Goal: Transaction & Acquisition: Complete application form

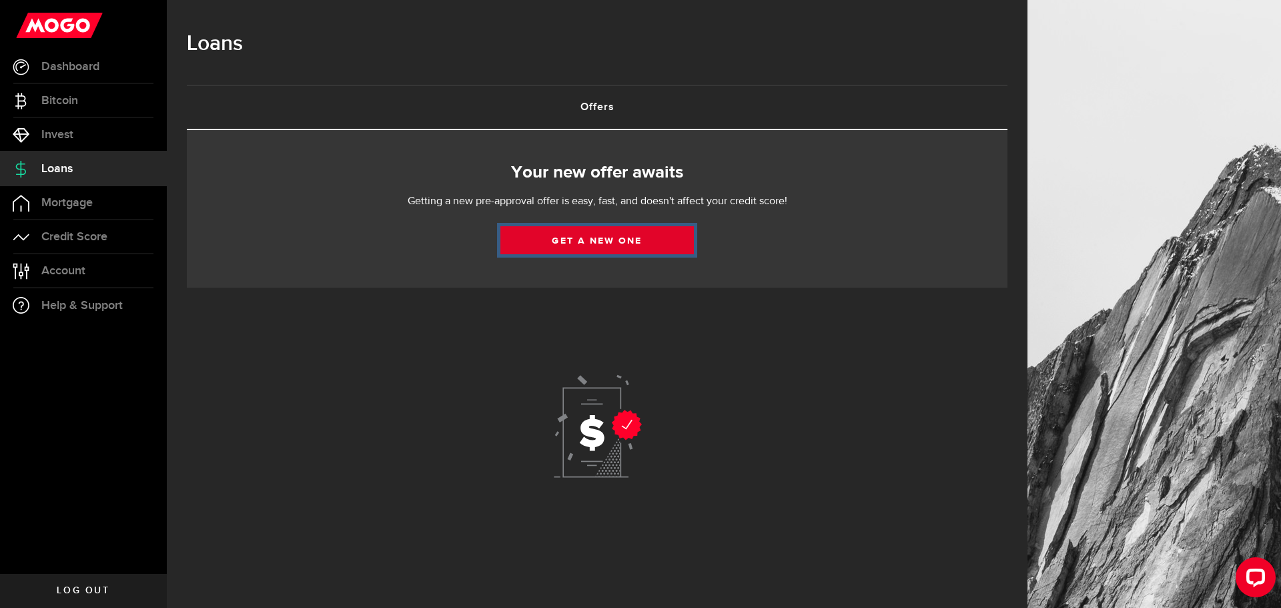
click at [618, 237] on link "Get a new one" at bounding box center [596, 240] width 193 height 28
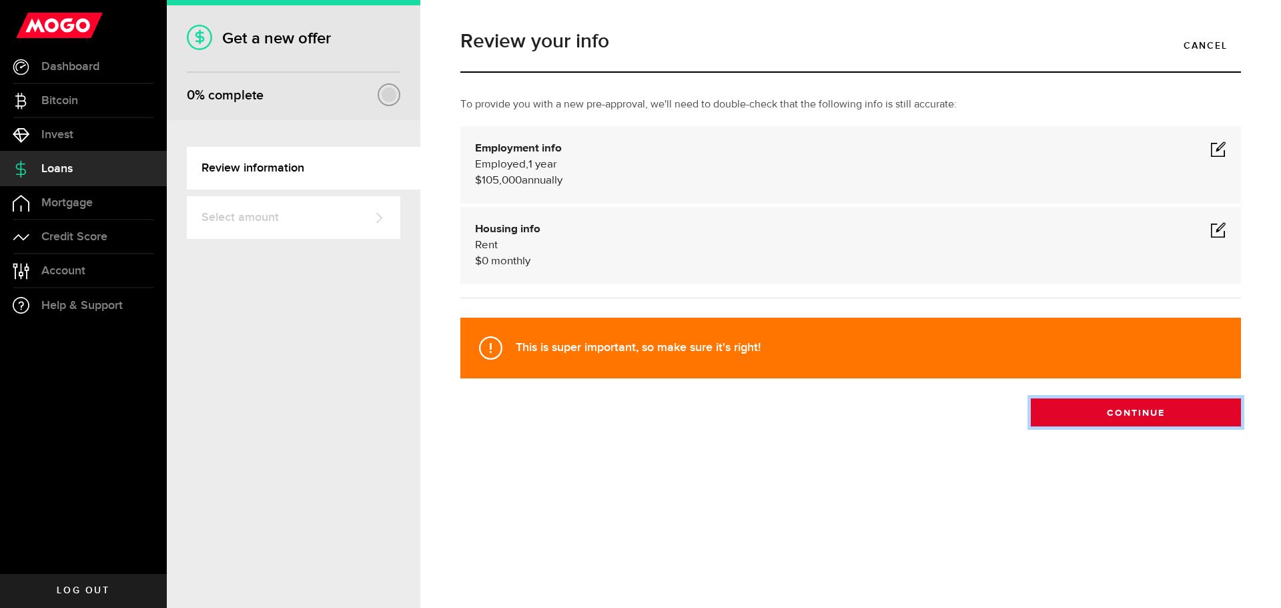
click at [1144, 420] on button "Continue" at bounding box center [1136, 412] width 210 height 28
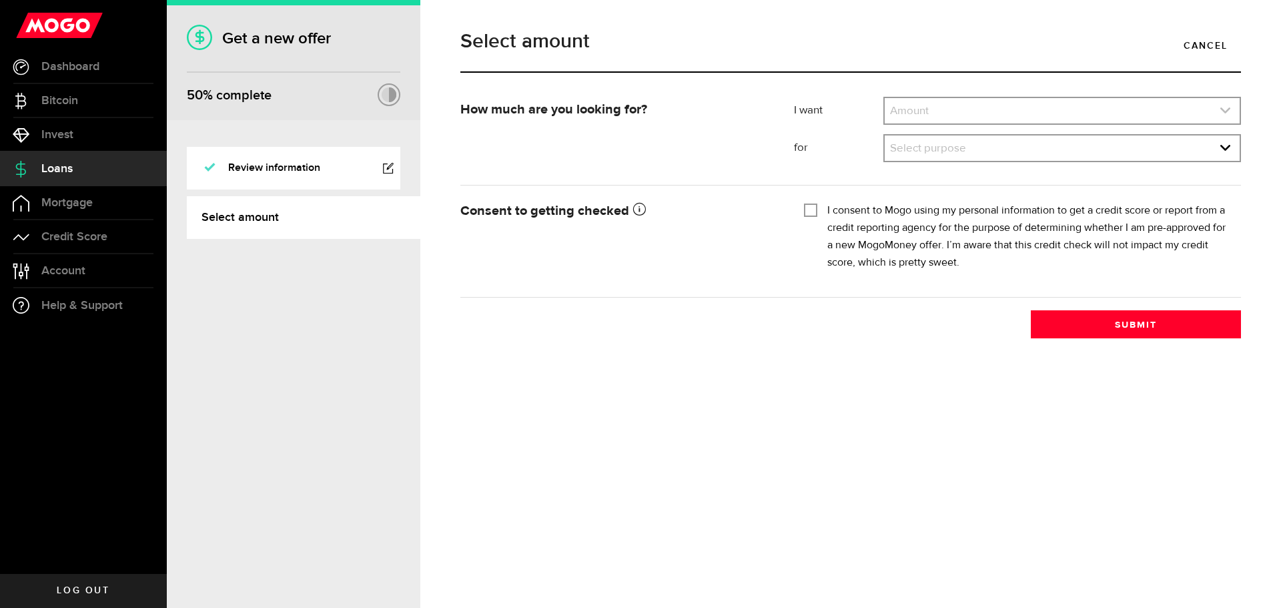
click at [988, 107] on link "expand select" at bounding box center [1062, 110] width 355 height 25
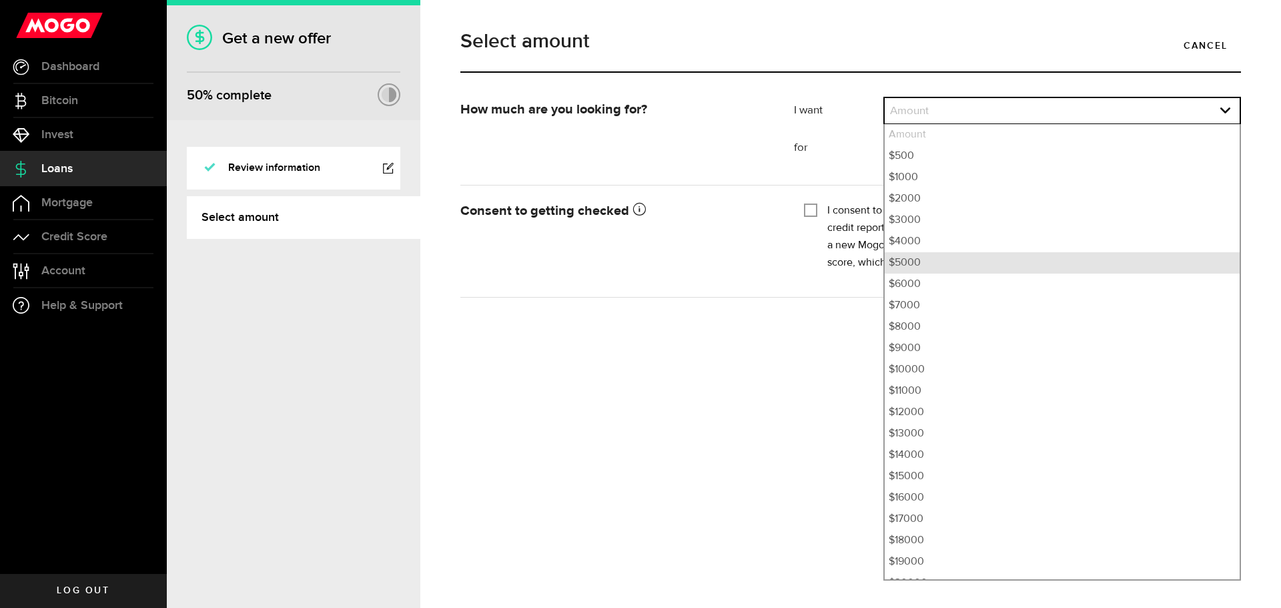
click at [953, 257] on li "$5000" at bounding box center [1062, 262] width 355 height 21
select select "5000"
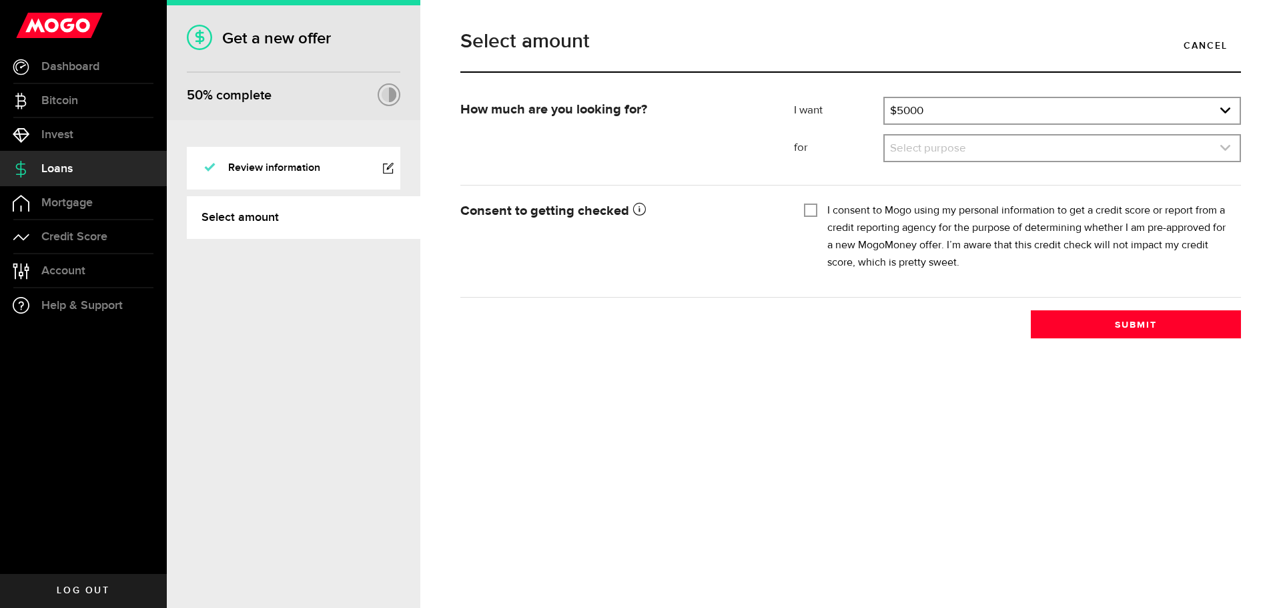
click at [961, 155] on link "expand select" at bounding box center [1062, 147] width 355 height 25
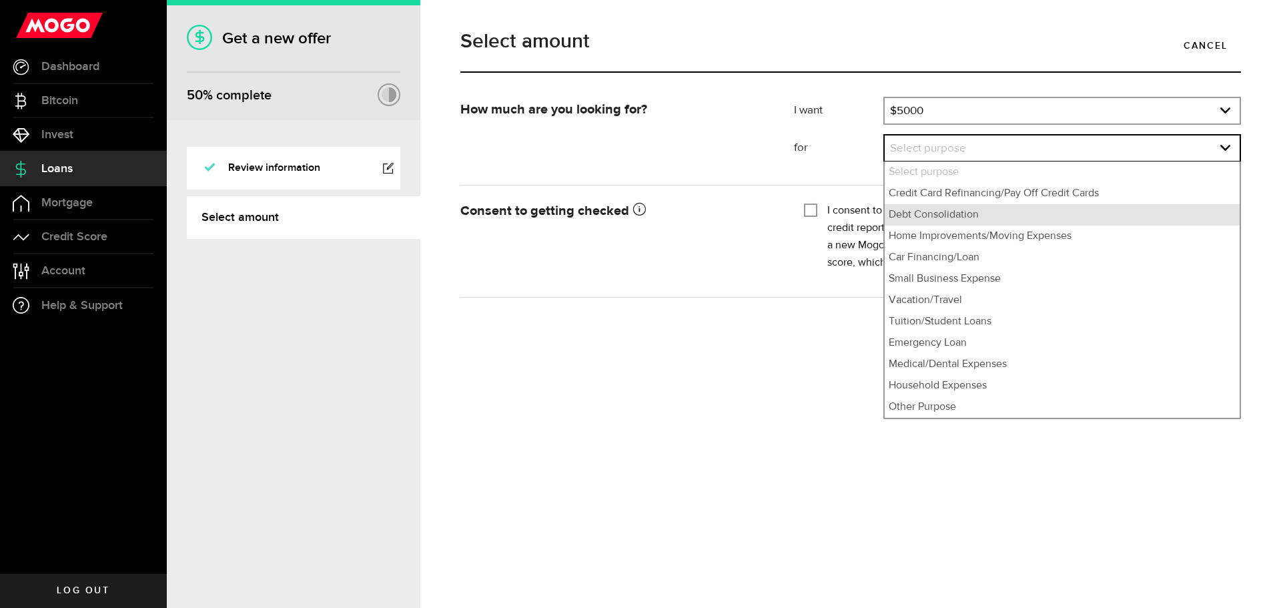
click at [969, 219] on li "Debt Consolidation" at bounding box center [1062, 214] width 355 height 21
select select "Debt Consolidation"
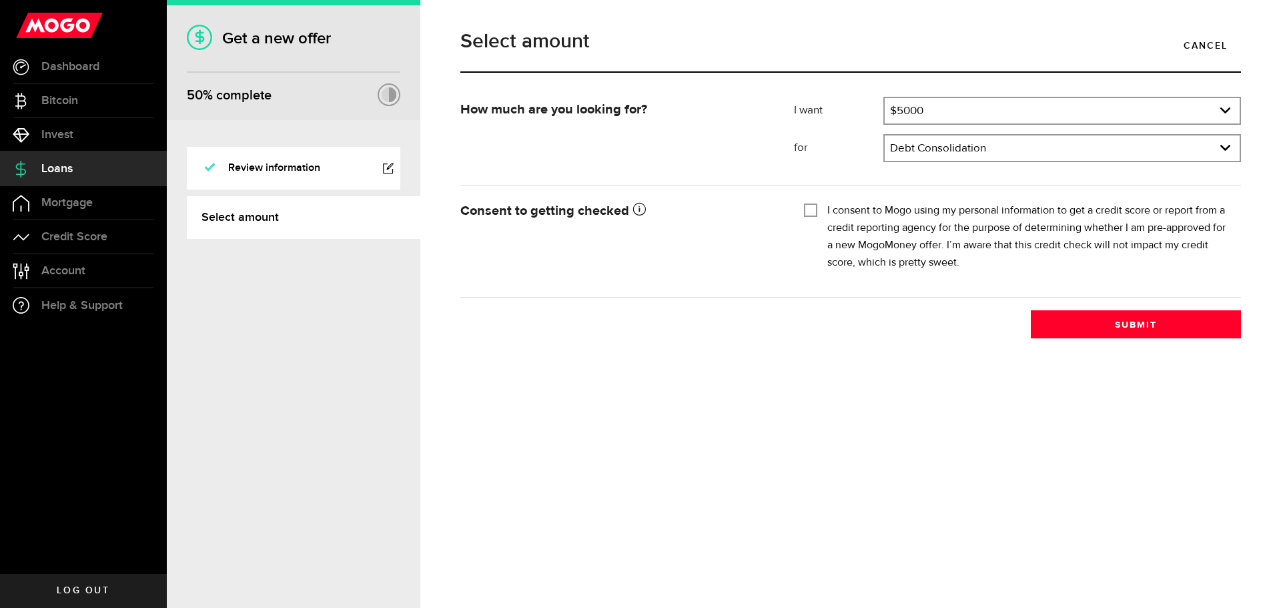
click at [879, 211] on label "I consent to Mogo using my personal information to get a credit score or report…" at bounding box center [1029, 236] width 404 height 69
click at [817, 211] on input "I consent to Mogo using my personal information to get a credit score or report…" at bounding box center [810, 208] width 13 height 13
checkbox input "true"
click at [1210, 370] on div "Select amount Cancel How much are you looking for? I want Amount How much credi…" at bounding box center [850, 304] width 860 height 608
click at [1186, 326] on button "Submit" at bounding box center [1136, 324] width 210 height 28
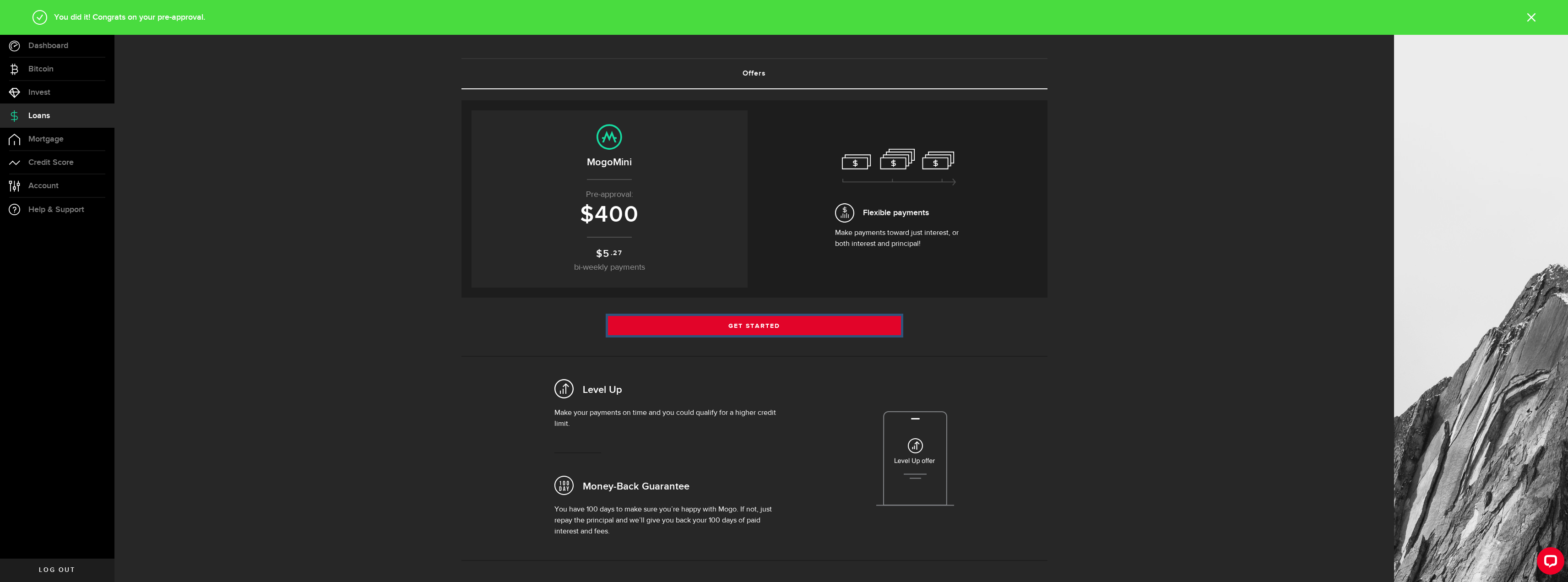
click at [869, 321] on link "Get Started" at bounding box center [754, 325] width 293 height 19
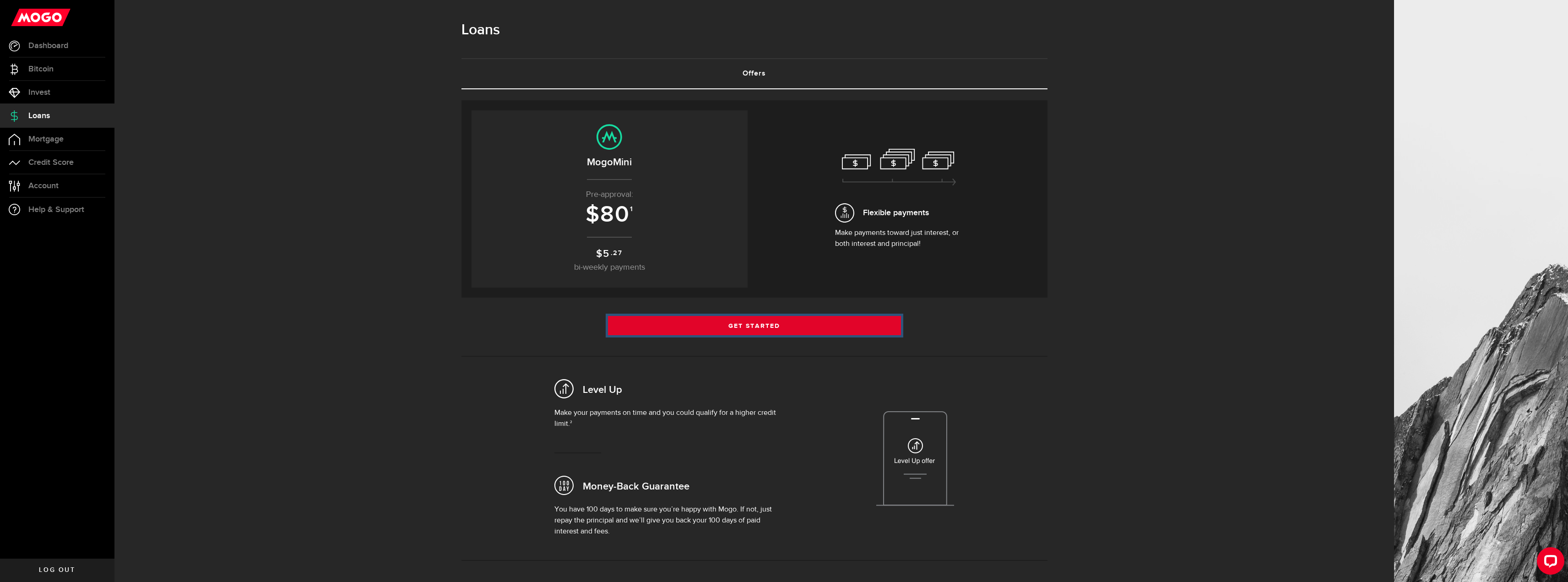
click at [739, 322] on link "Get Started" at bounding box center [754, 325] width 293 height 19
click at [764, 329] on link "Get Started" at bounding box center [754, 325] width 293 height 19
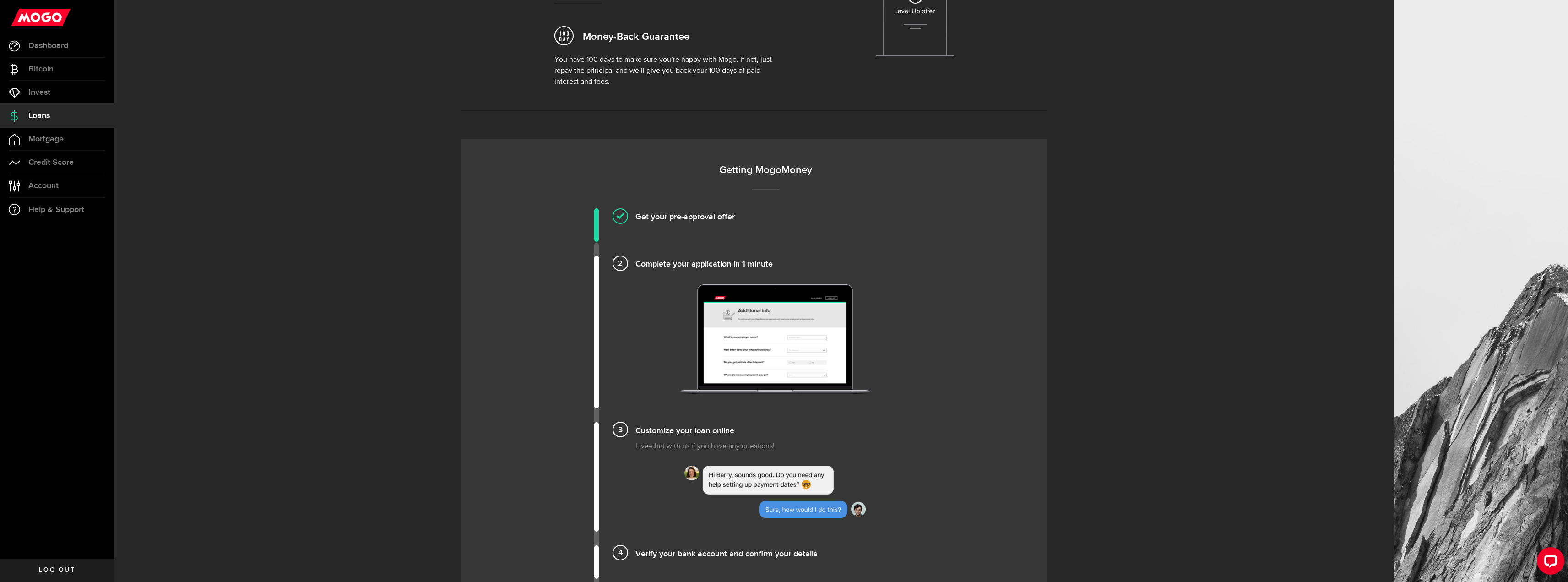
scroll to position [458, 0]
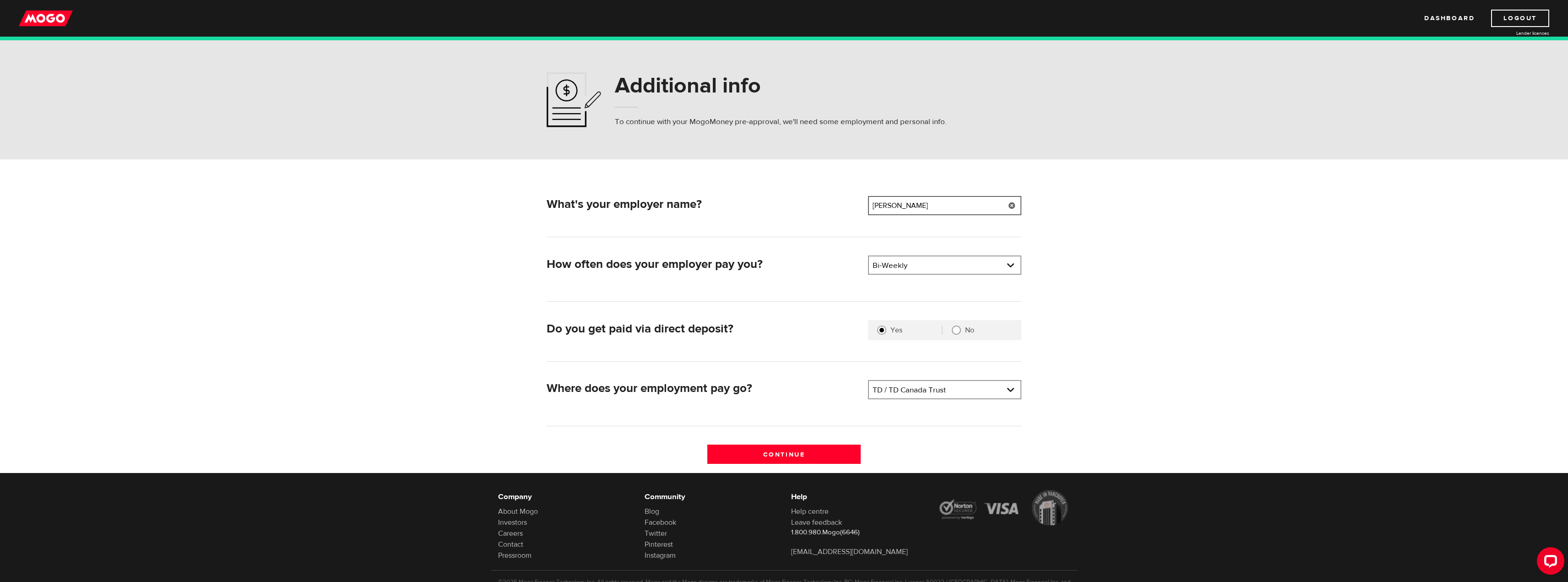
click at [974, 200] on input "Butler GM" at bounding box center [944, 205] width 153 height 19
click at [882, 384] on link at bounding box center [944, 389] width 152 height 17
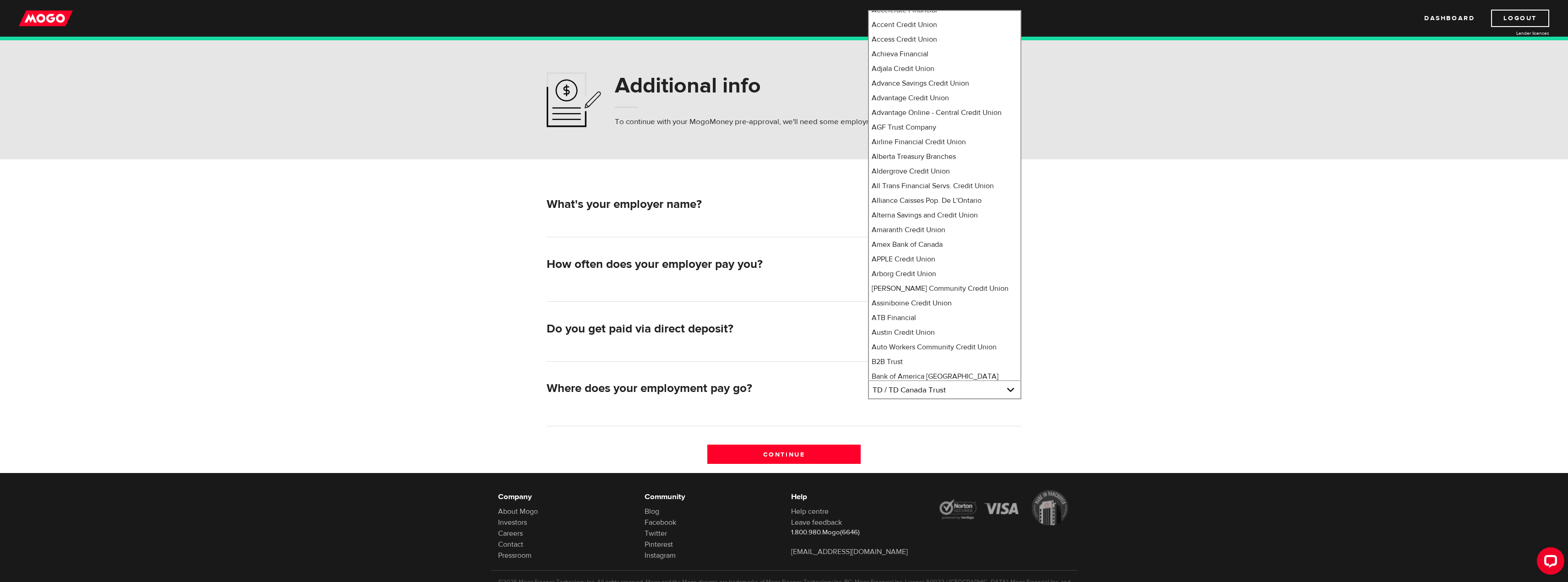
scroll to position [6492, 0]
click at [916, 353] on li "Tangerine" at bounding box center [944, 360] width 152 height 14
select select "235"
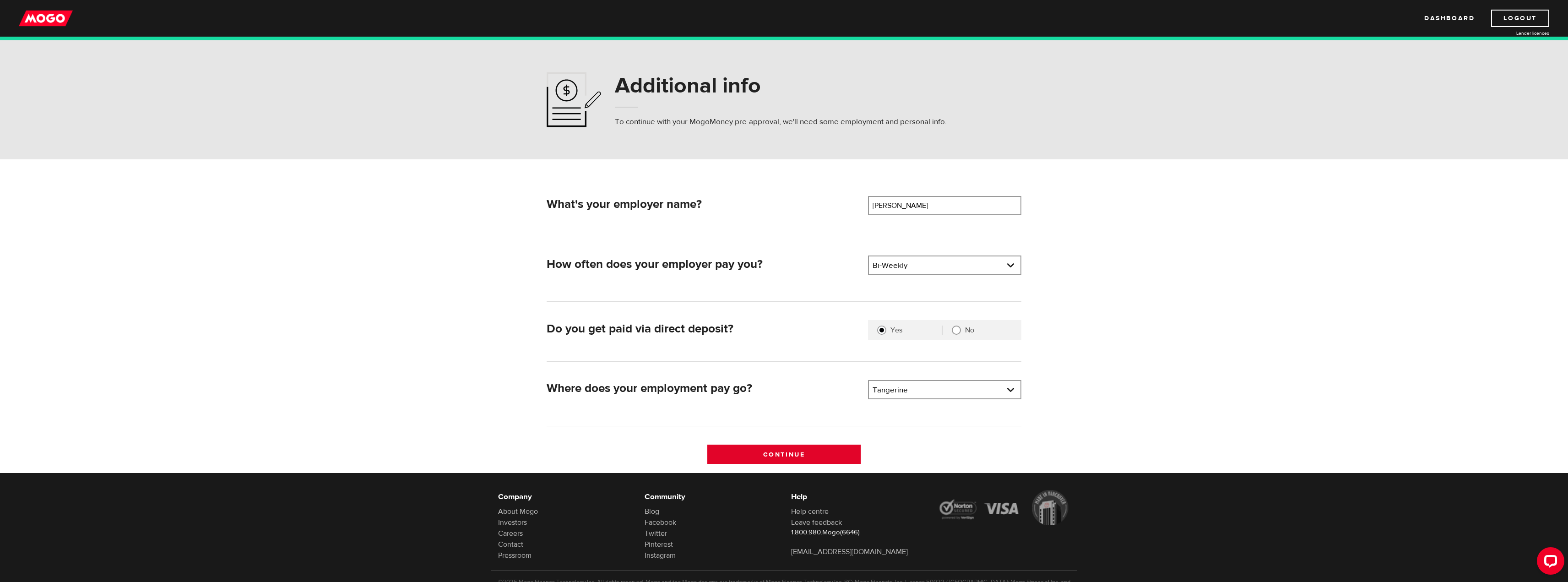
click at [821, 449] on input "Continue" at bounding box center [784, 454] width 153 height 19
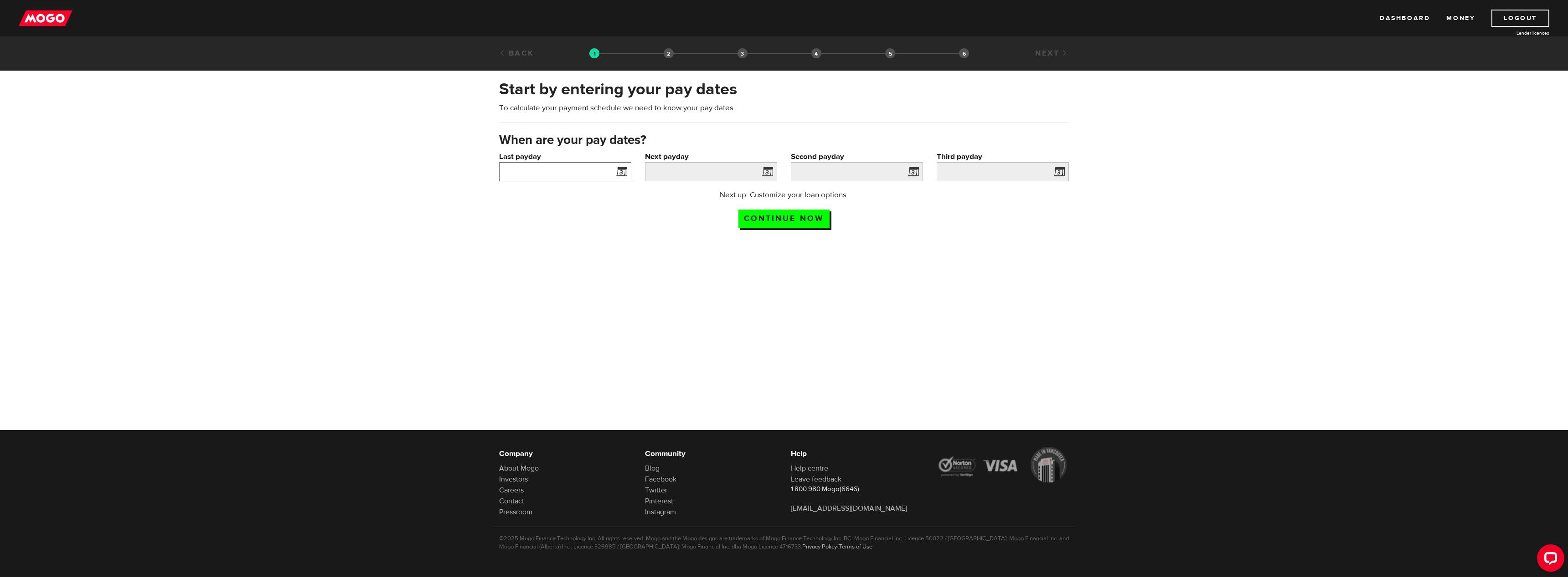
click at [604, 180] on input "Last payday" at bounding box center [564, 171] width 132 height 19
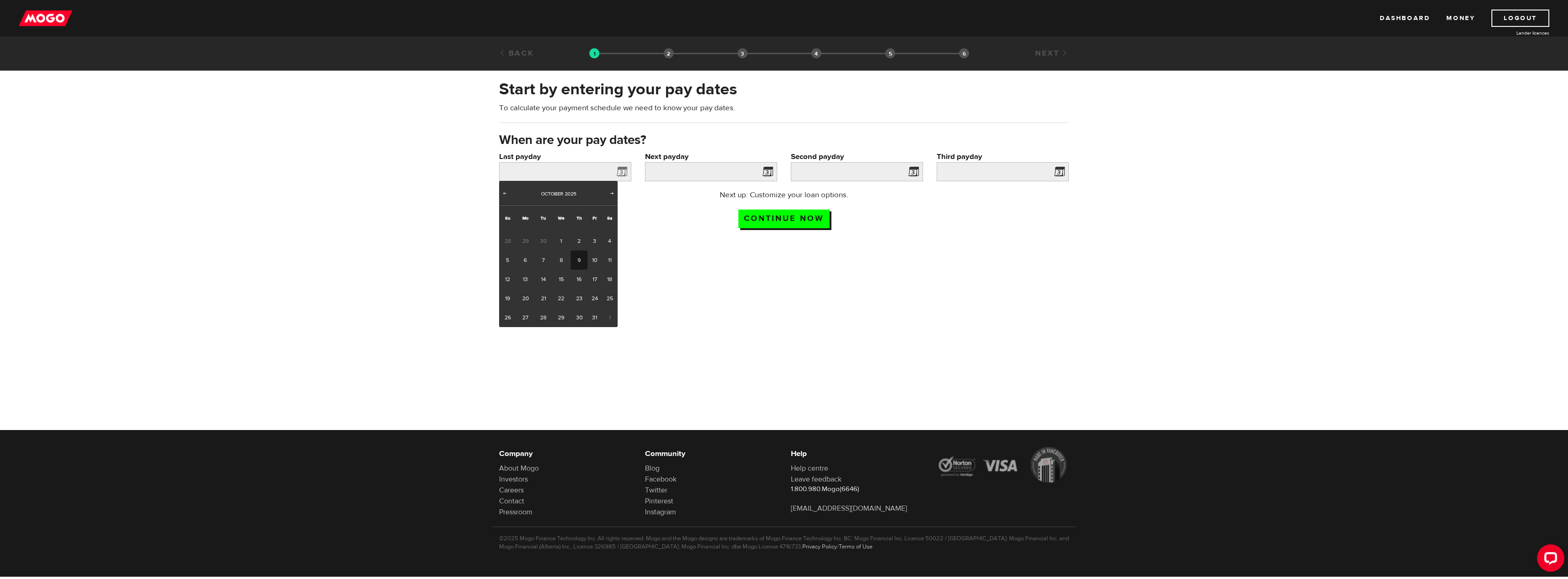
click at [581, 259] on link "9" at bounding box center [579, 260] width 17 height 19
type input "2025/10/09"
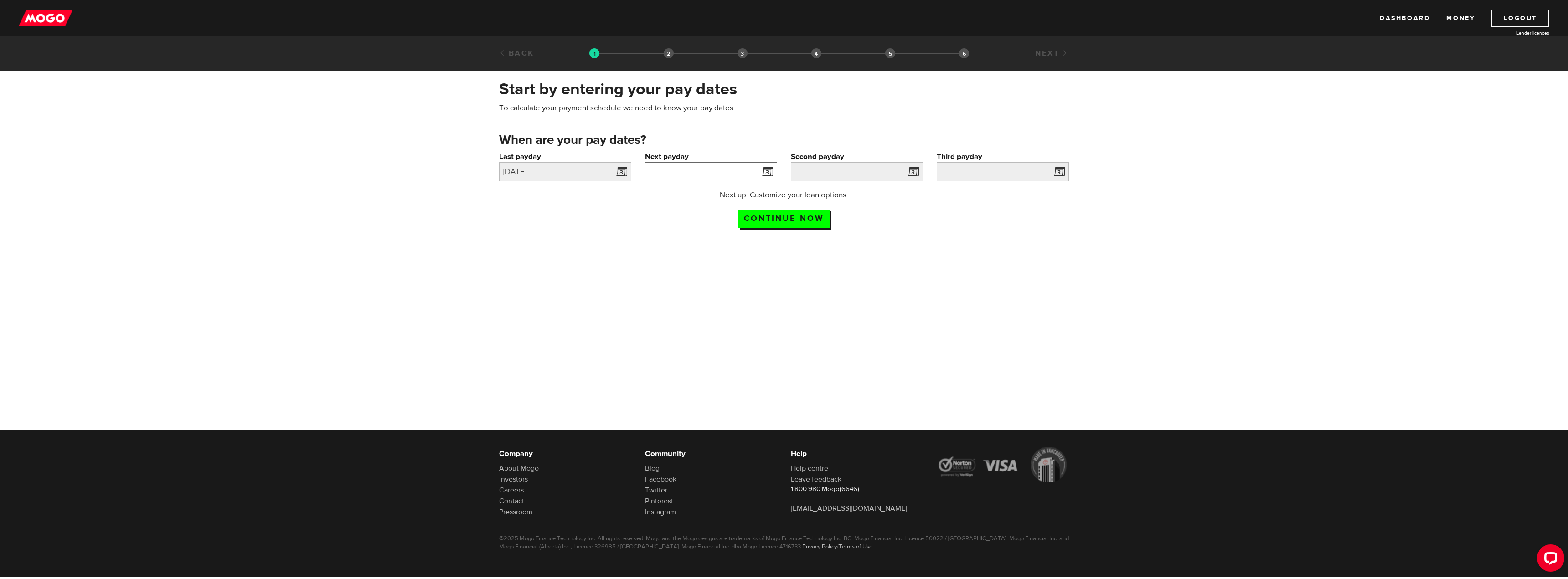
click at [700, 171] on input "Next payday" at bounding box center [711, 171] width 132 height 19
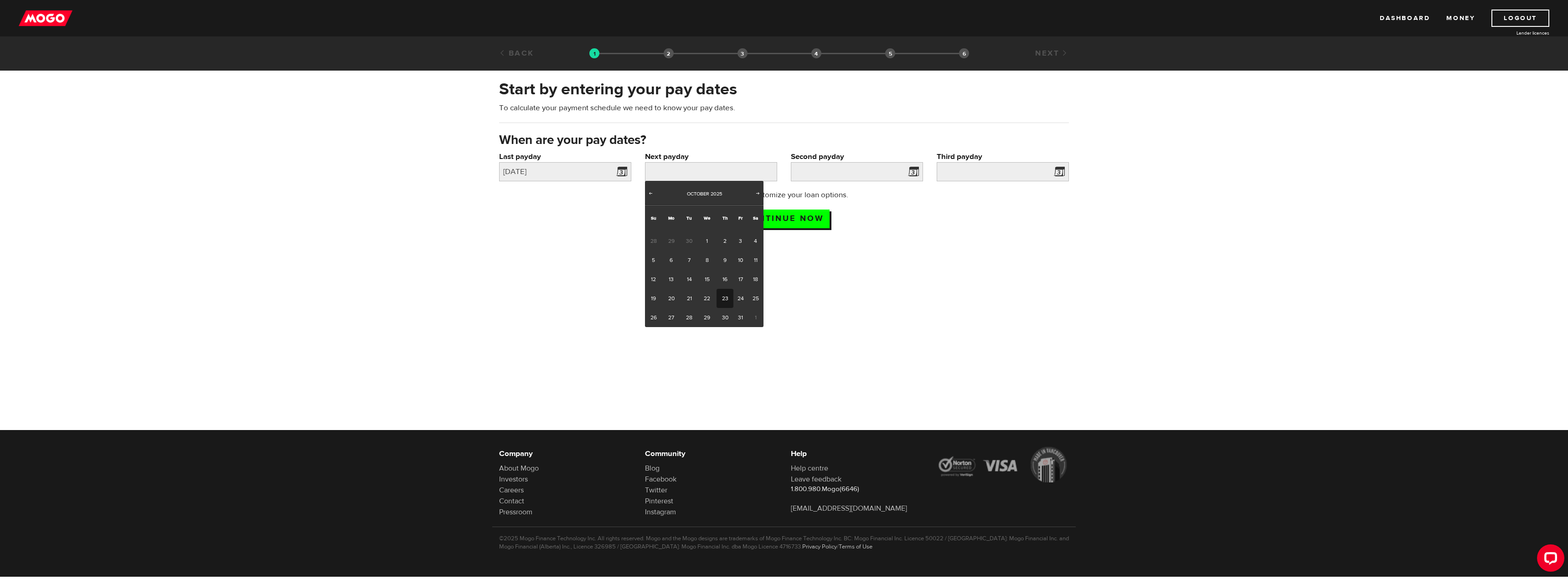
click at [726, 298] on link "23" at bounding box center [725, 298] width 17 height 19
type input "2025/10/23"
type input "2025/11/6"
type input "2025/11/20"
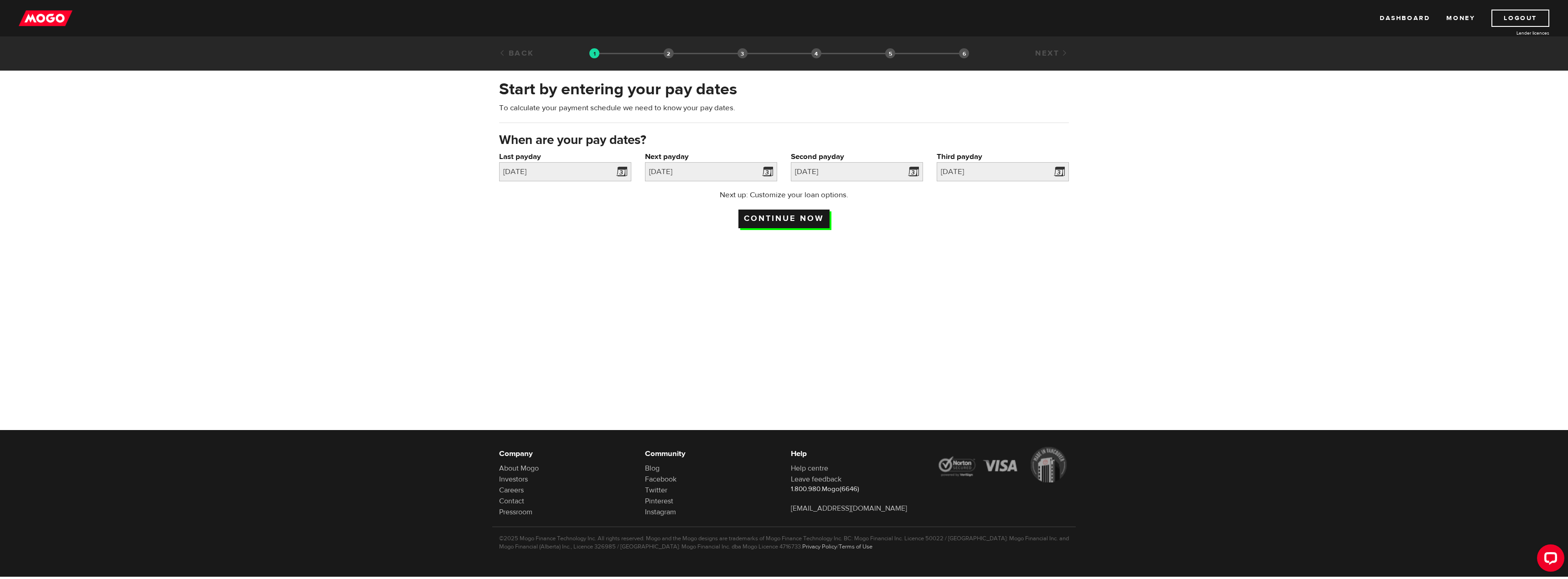
click at [810, 217] on input "Continue now" at bounding box center [784, 218] width 91 height 18
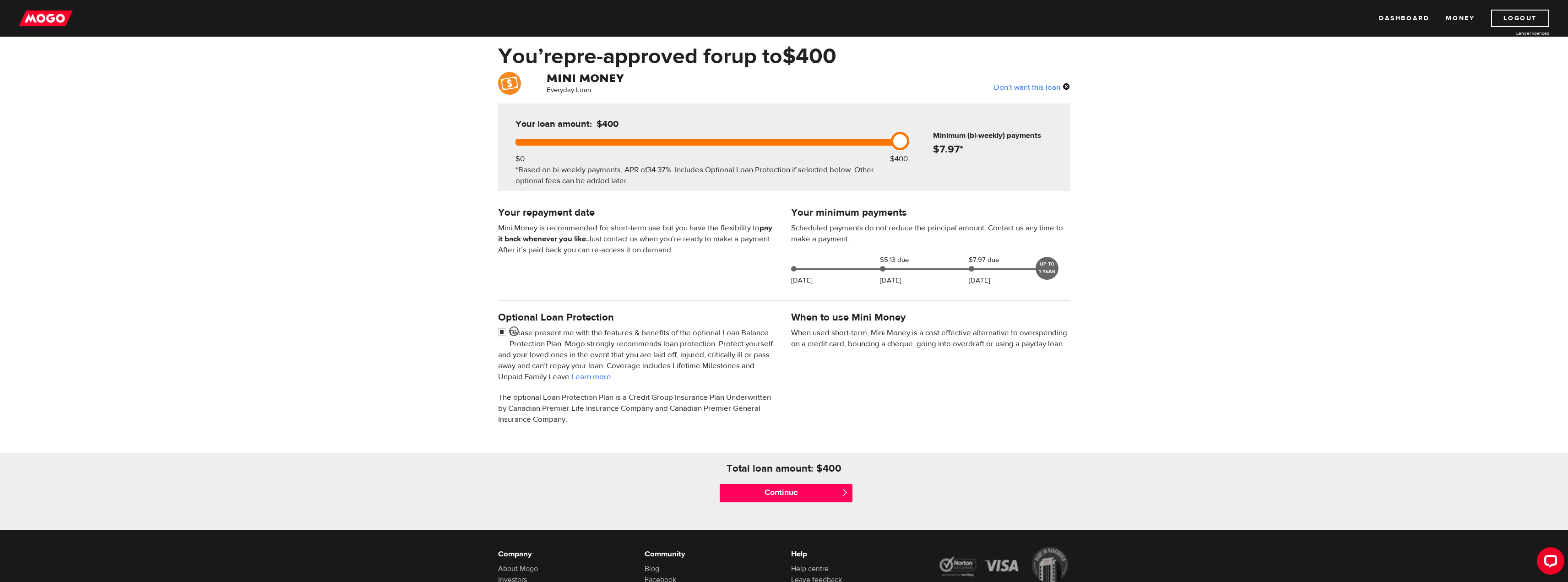
scroll to position [46, 0]
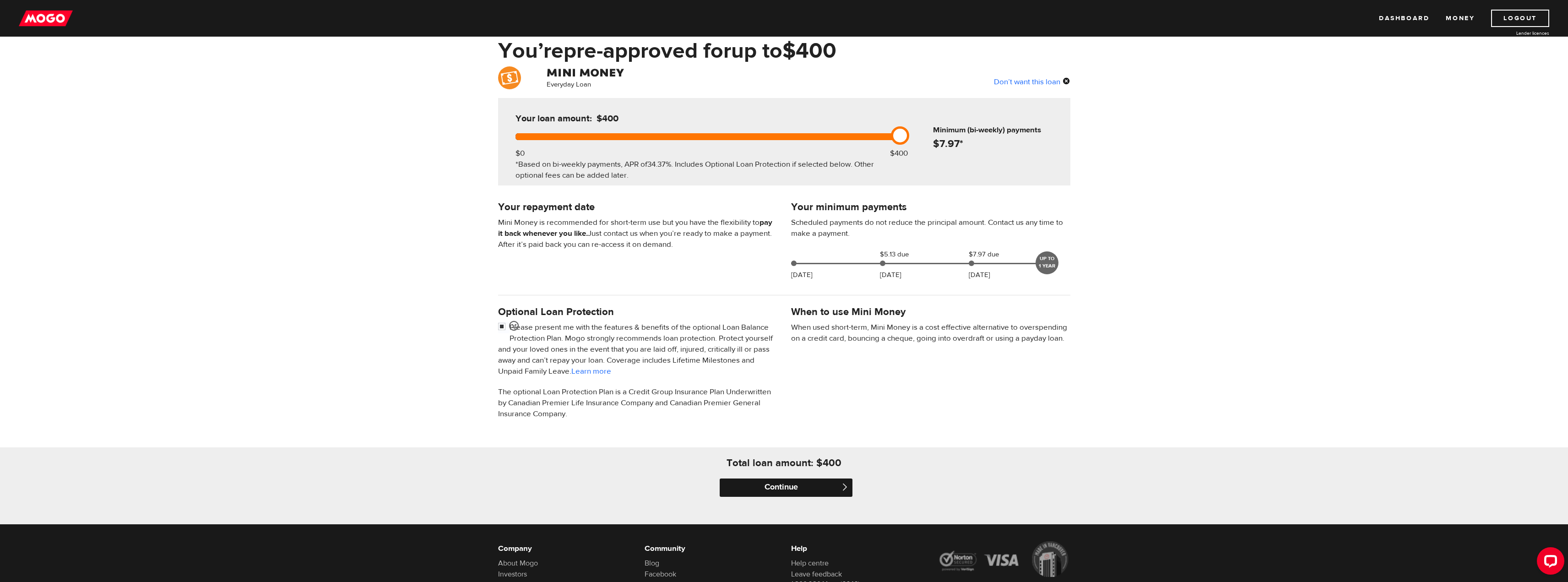
click at [817, 488] on input "Continue" at bounding box center [786, 487] width 132 height 19
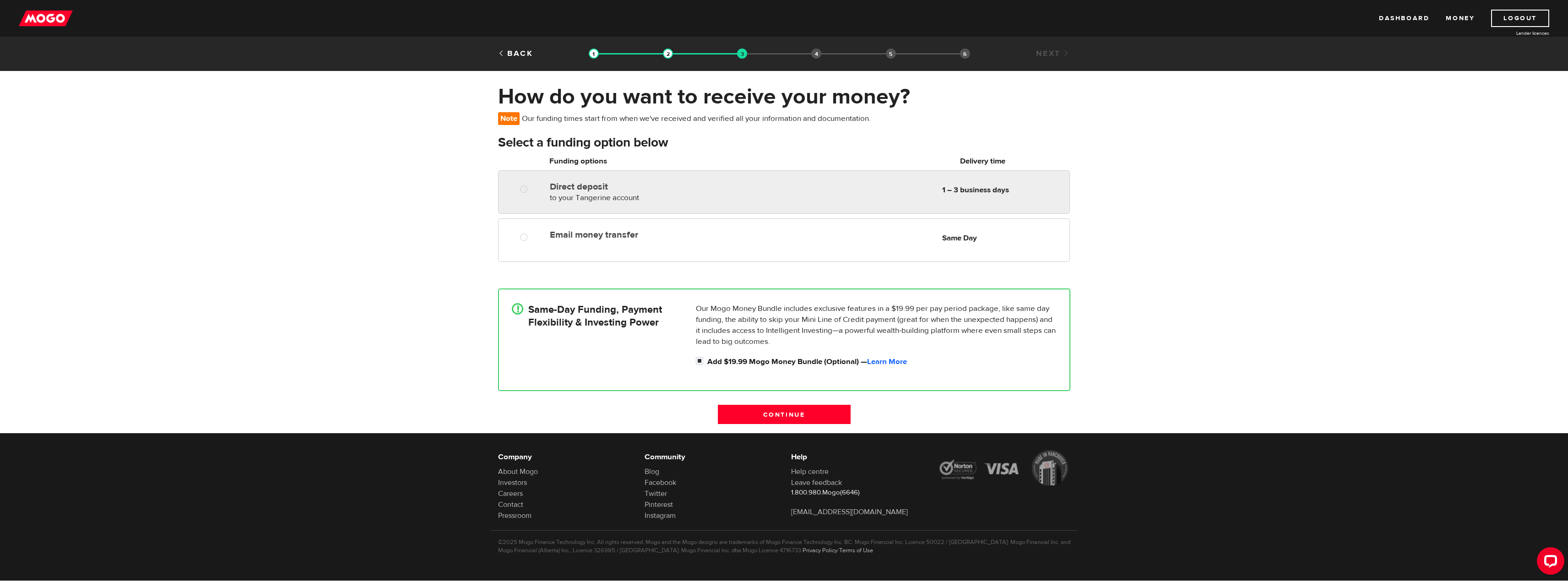
radio input "true"
click at [751, 191] on div "Direct deposit to your Tangerine account Delivery in 1 – 3 business days" at bounding box center [655, 190] width 218 height 25
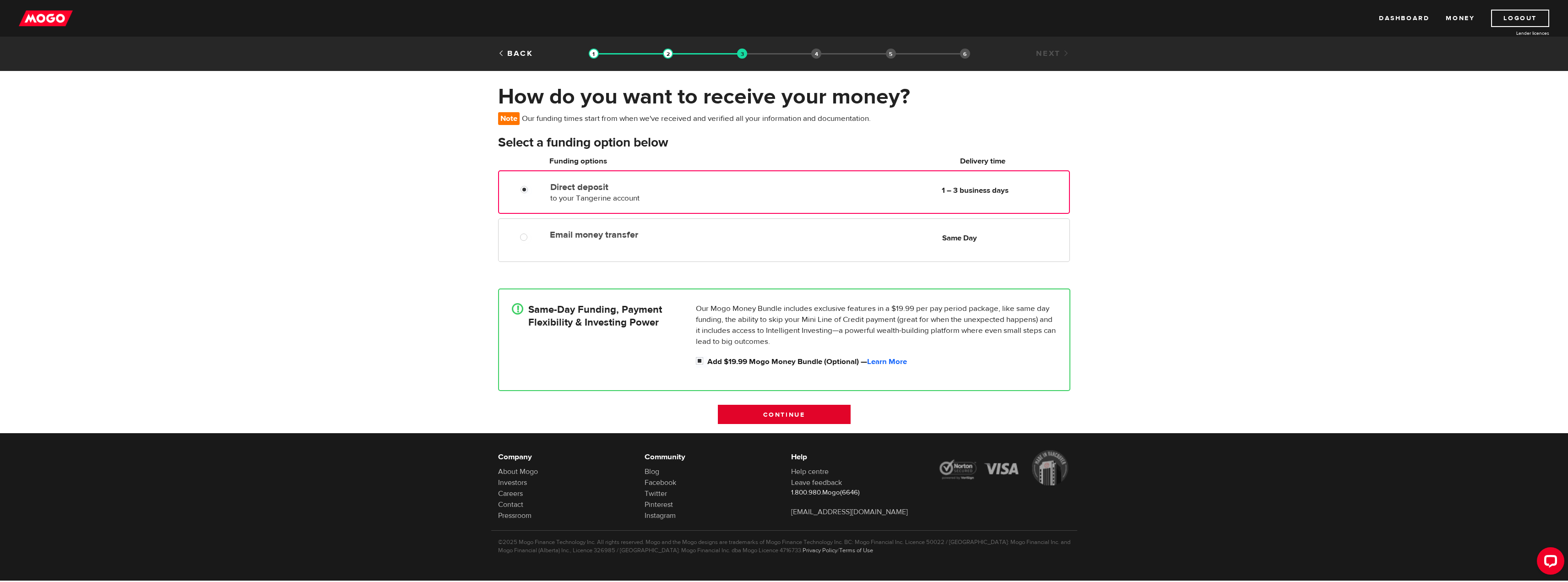
click at [807, 412] on input "Continue" at bounding box center [784, 415] width 132 height 19
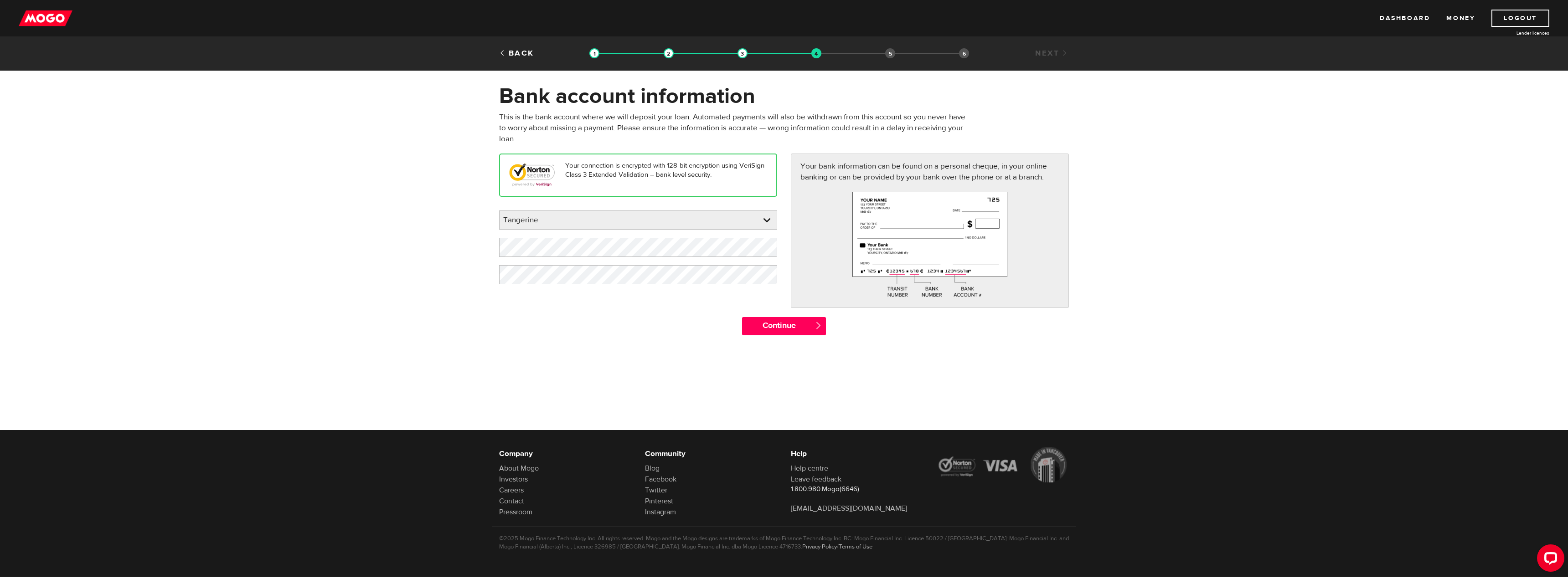
click at [220, 164] on form "Bank account information Oops! Please review the areas highlighted below and ma…" at bounding box center [784, 213] width 1568 height 262
click at [766, 248] on link at bounding box center [767, 247] width 18 height 19
click at [767, 272] on link at bounding box center [767, 274] width 18 height 19
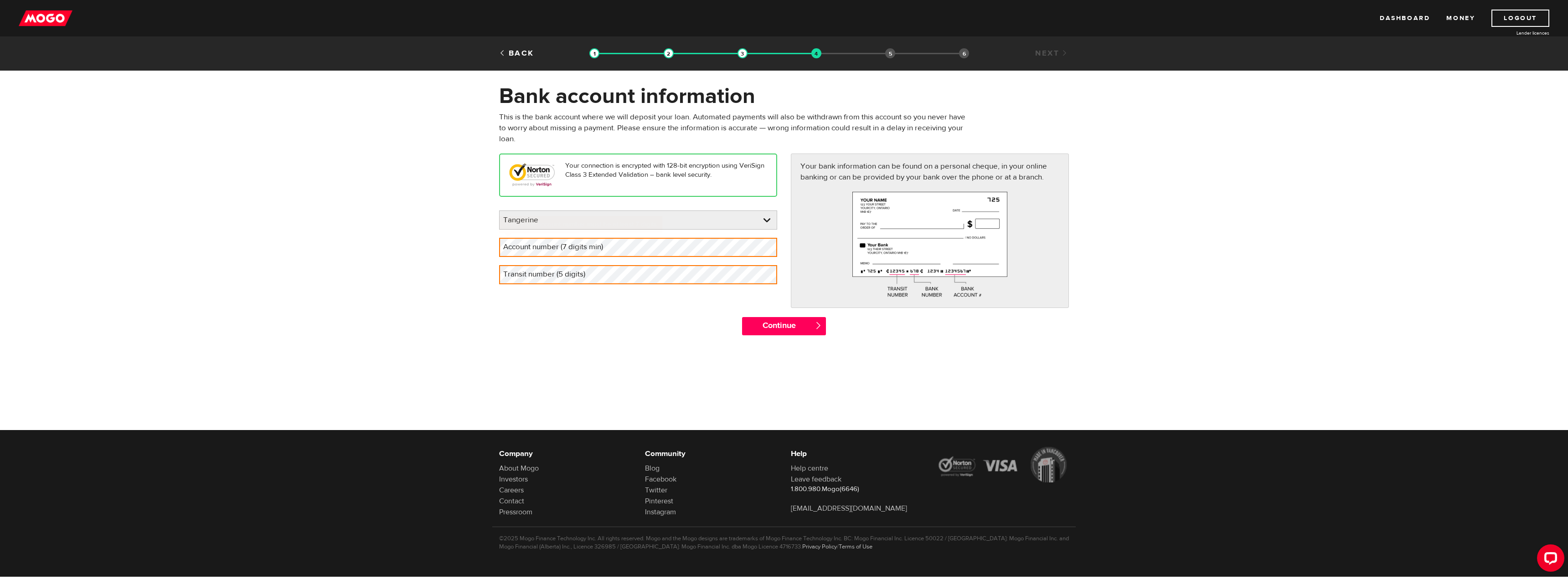
click at [602, 239] on label "Account number (7 digits min)" at bounding box center [560, 246] width 122 height 18
click at [611, 242] on label "Account number (7 digits min)" at bounding box center [560, 246] width 122 height 18
click at [676, 317] on div "Continue " at bounding box center [784, 330] width 583 height 27
click at [586, 244] on label "Account number (7 digits min)" at bounding box center [560, 246] width 122 height 18
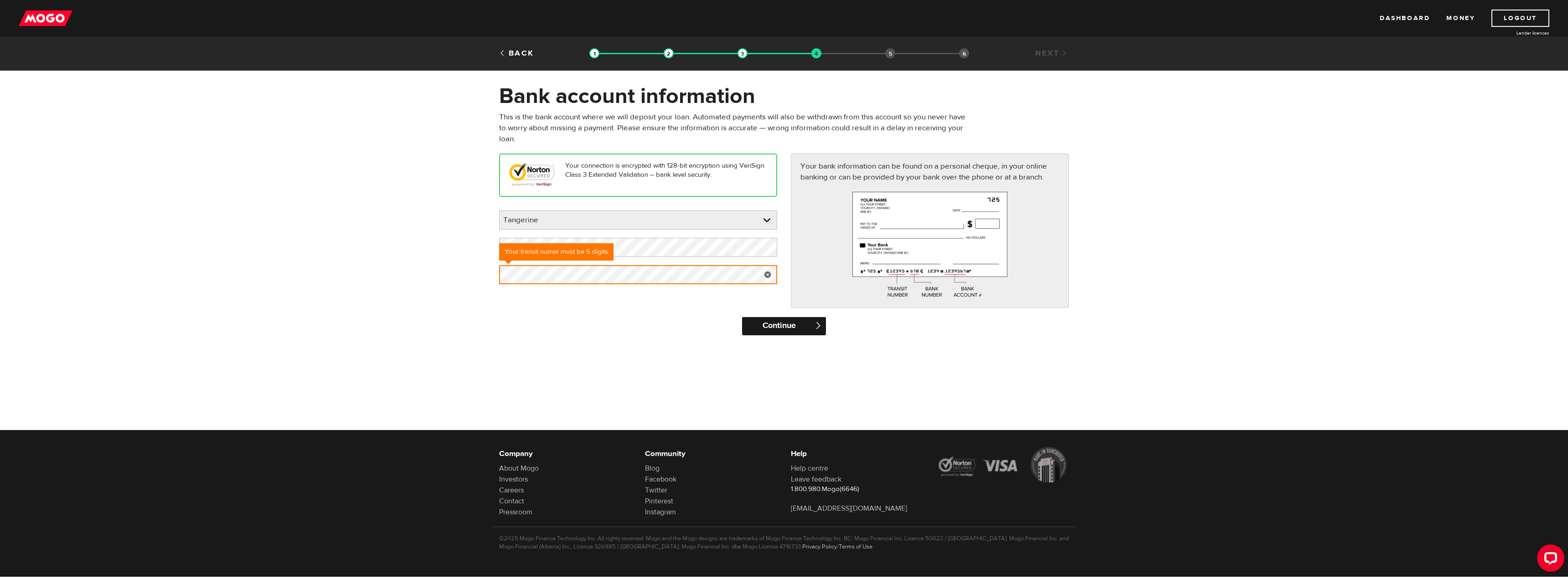
click at [760, 323] on input "Continue" at bounding box center [784, 326] width 83 height 18
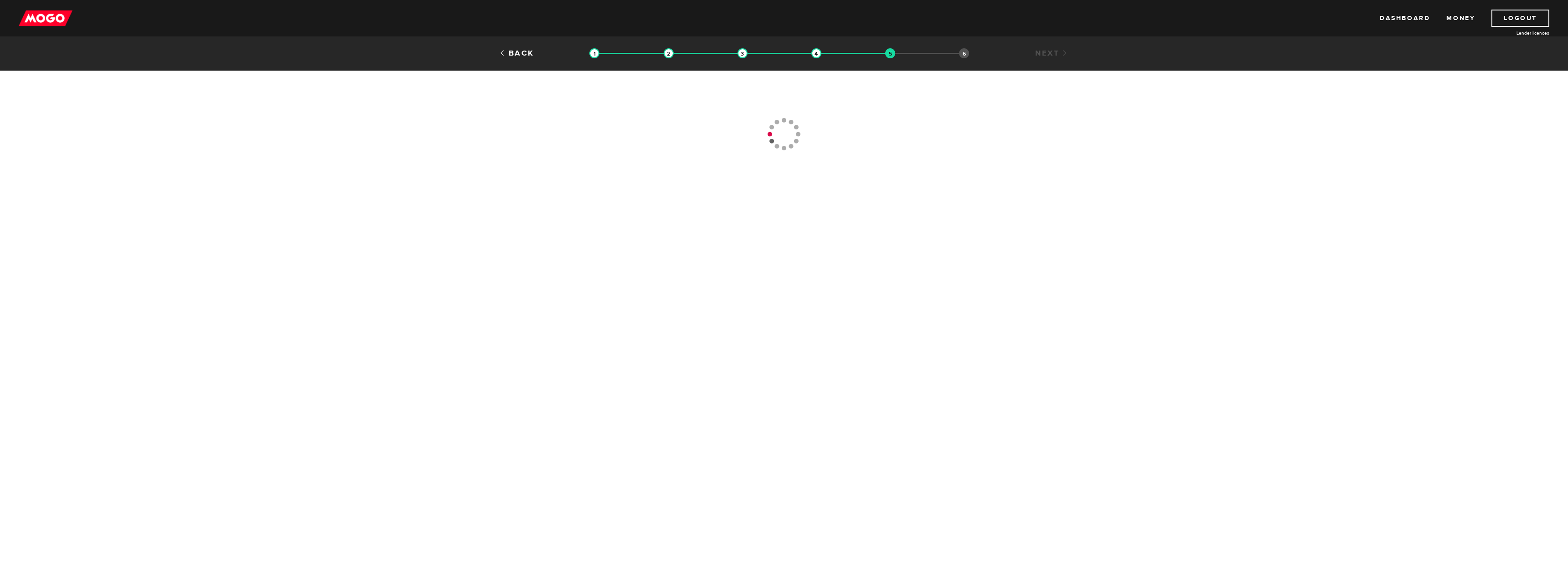
type input "(613) 735-3147"
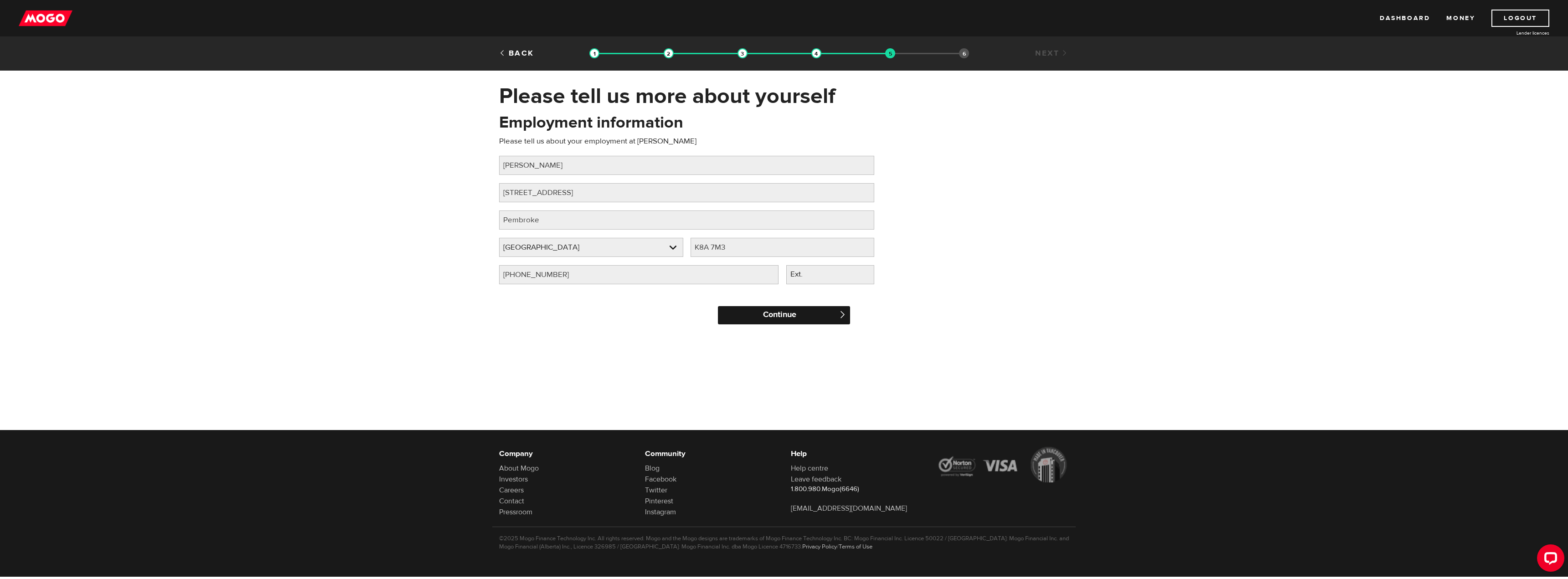
click at [802, 322] on input "Continue" at bounding box center [784, 315] width 132 height 18
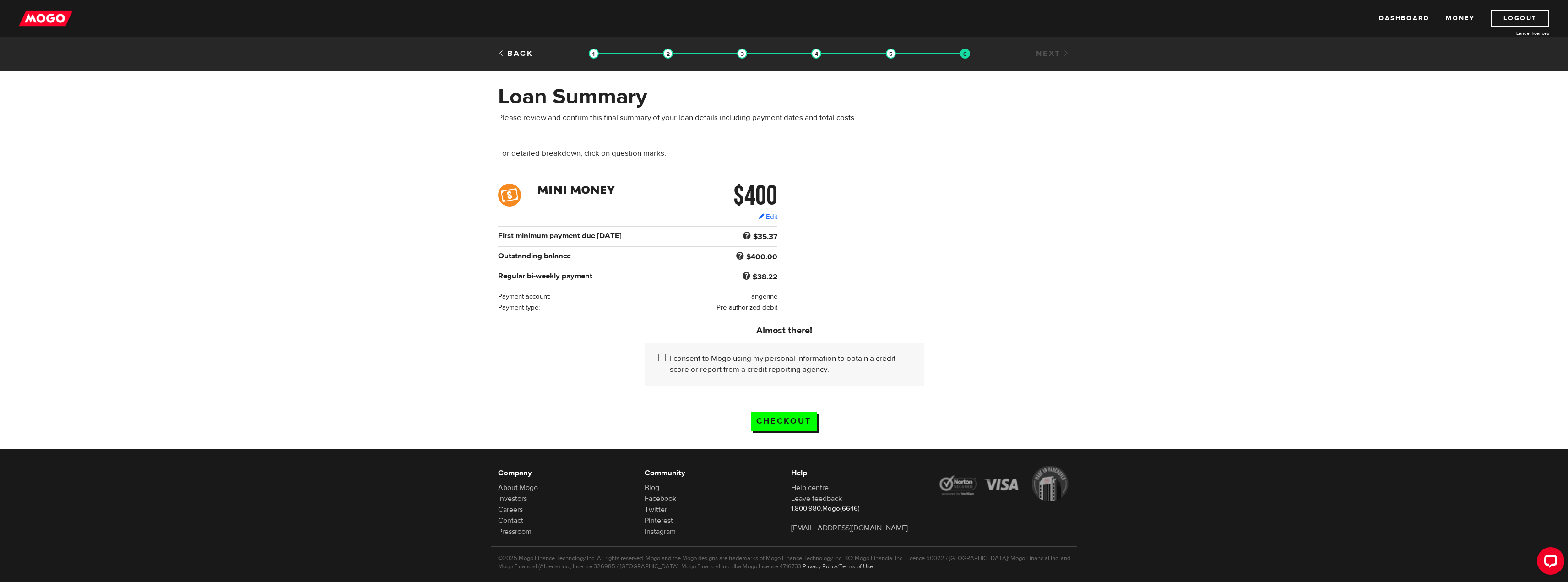
click at [662, 353] on input "I consent to Mogo using my personal information to obtain a credit score or rep…" at bounding box center [664, 358] width 12 height 12
checkbox input "true"
click at [774, 408] on div "Checkout" at bounding box center [784, 416] width 97 height 44
click at [775, 416] on input "Checkout" at bounding box center [784, 421] width 66 height 19
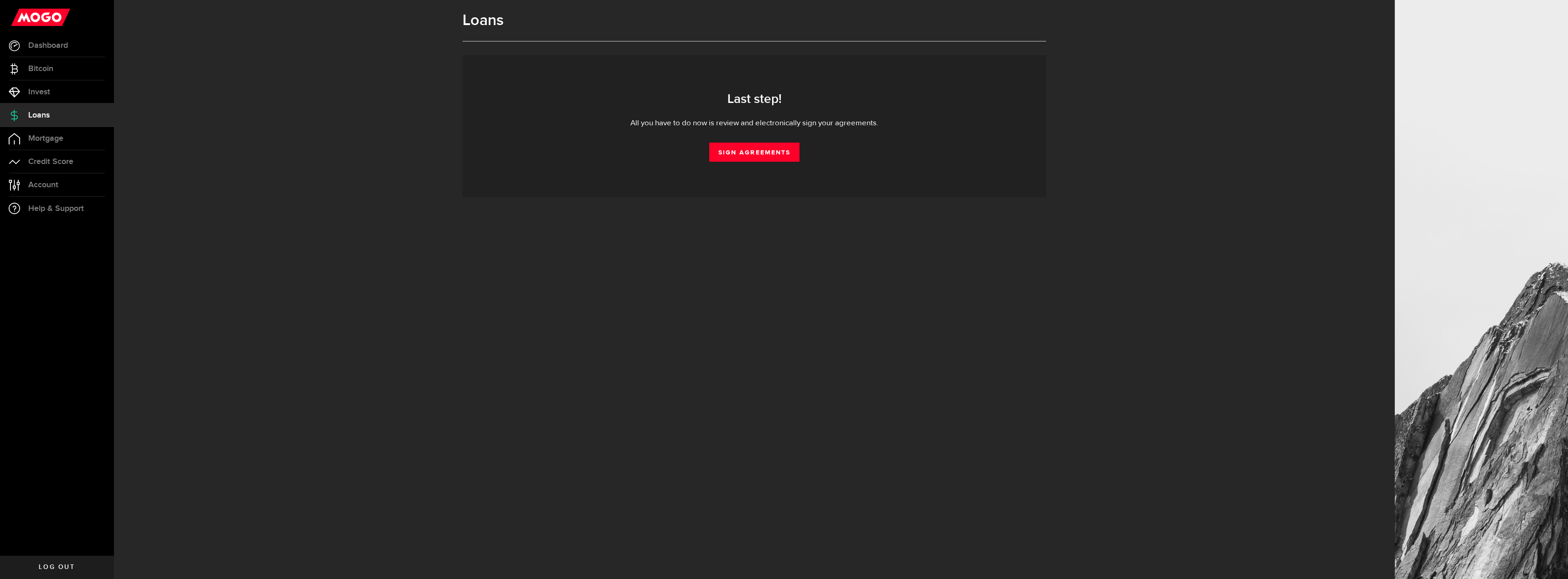
click at [266, 312] on div "Loans Generating your agreements... Your agreements are being generated... You …" at bounding box center [754, 290] width 1280 height 579
click at [757, 151] on link "Sign Agreements" at bounding box center [754, 152] width 90 height 19
